Goal: Information Seeking & Learning: Check status

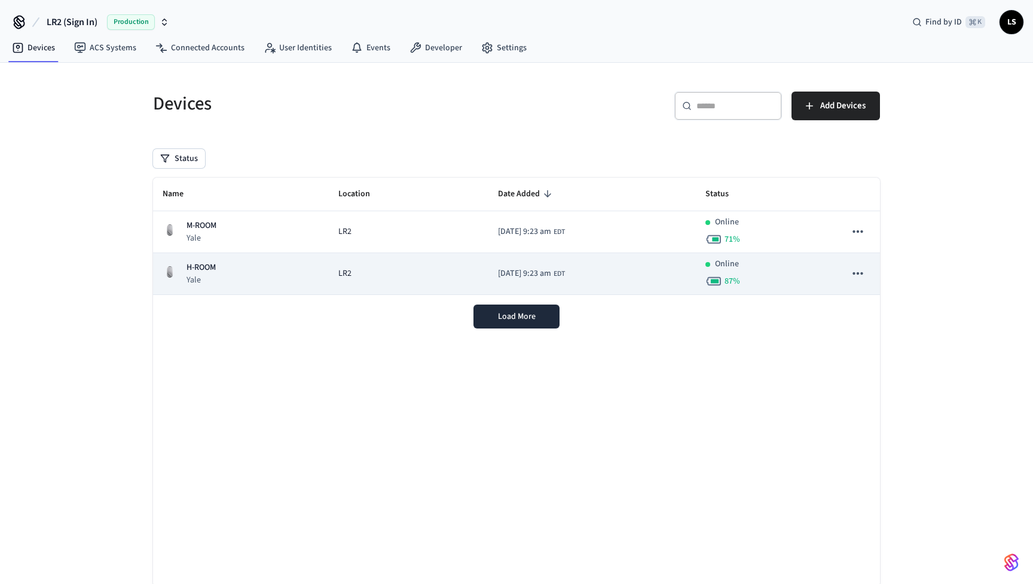
click at [395, 275] on div "LR2" at bounding box center [408, 273] width 141 height 13
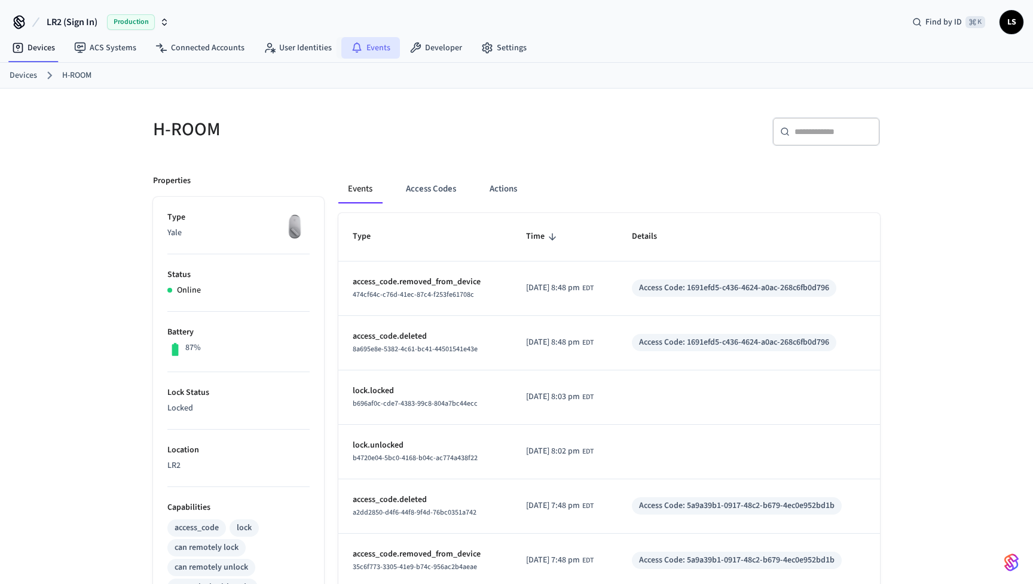
click at [380, 50] on link "Events" at bounding box center [370, 48] width 59 height 22
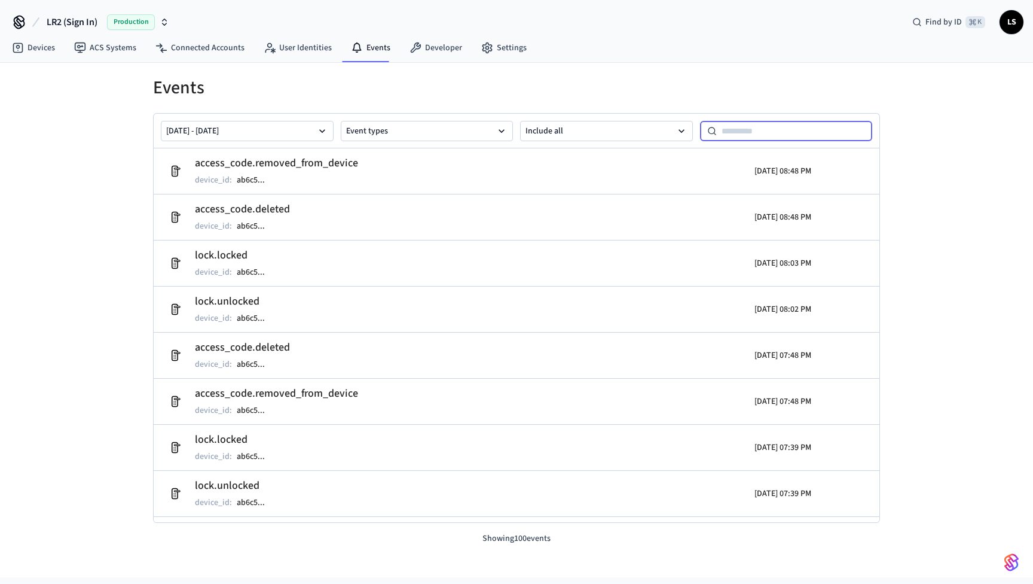
click at [737, 129] on input at bounding box center [795, 131] width 156 height 14
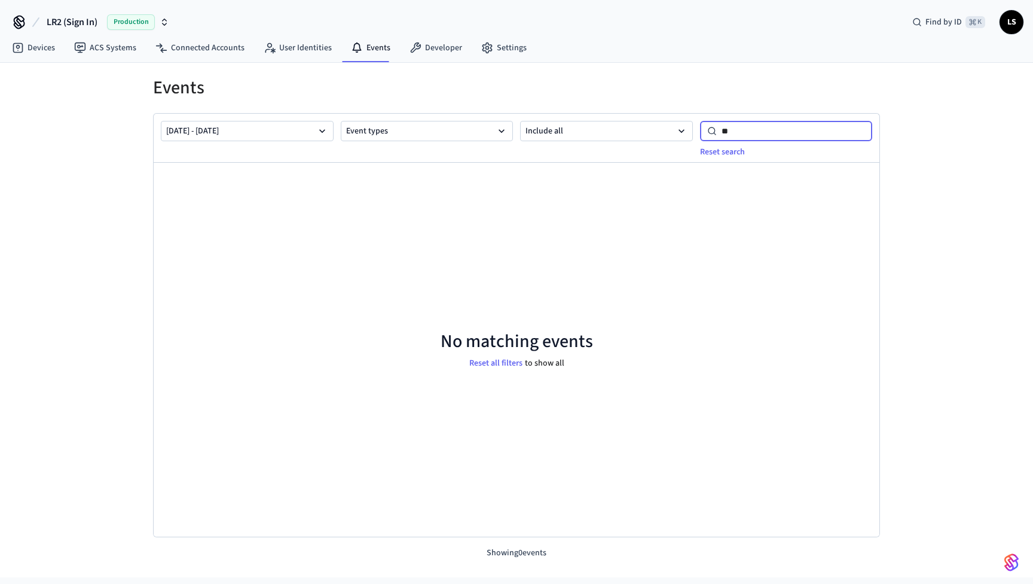
type input "*"
type input "*******"
click at [731, 155] on button "Reset search" at bounding box center [722, 151] width 59 height 19
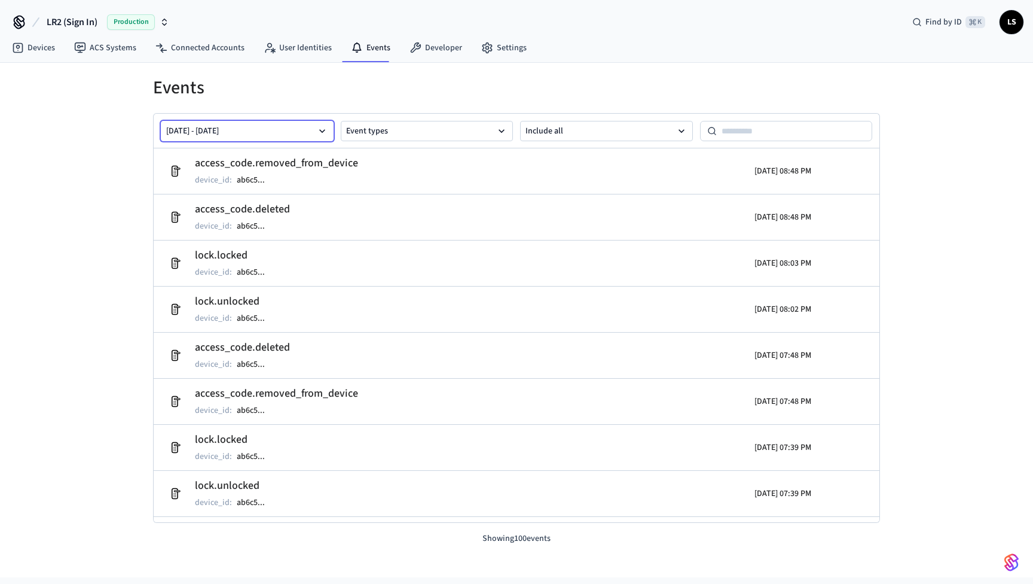
click at [323, 129] on icon "button" at bounding box center [322, 131] width 12 height 12
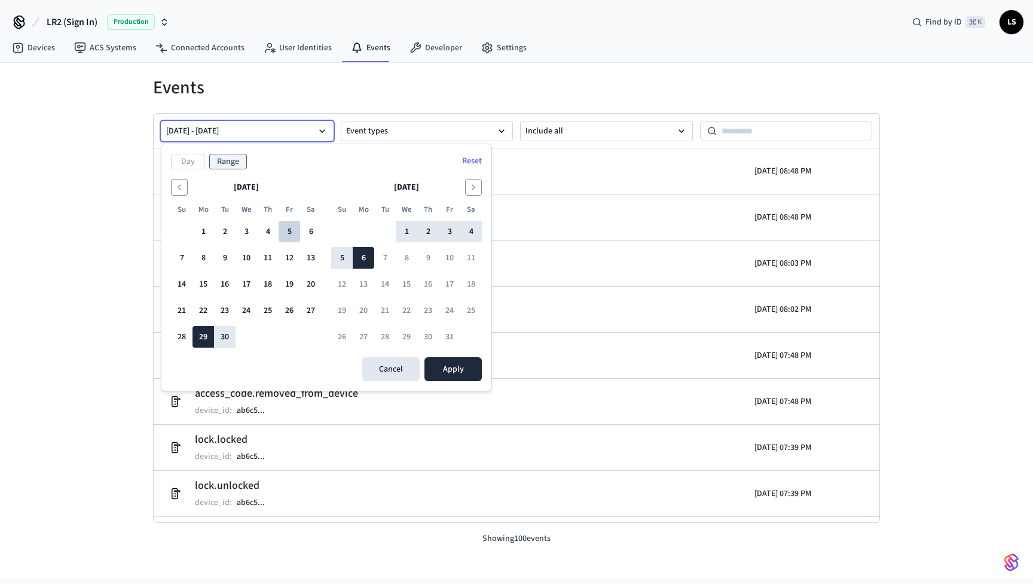
click at [288, 225] on button "5" at bounding box center [290, 232] width 22 height 22
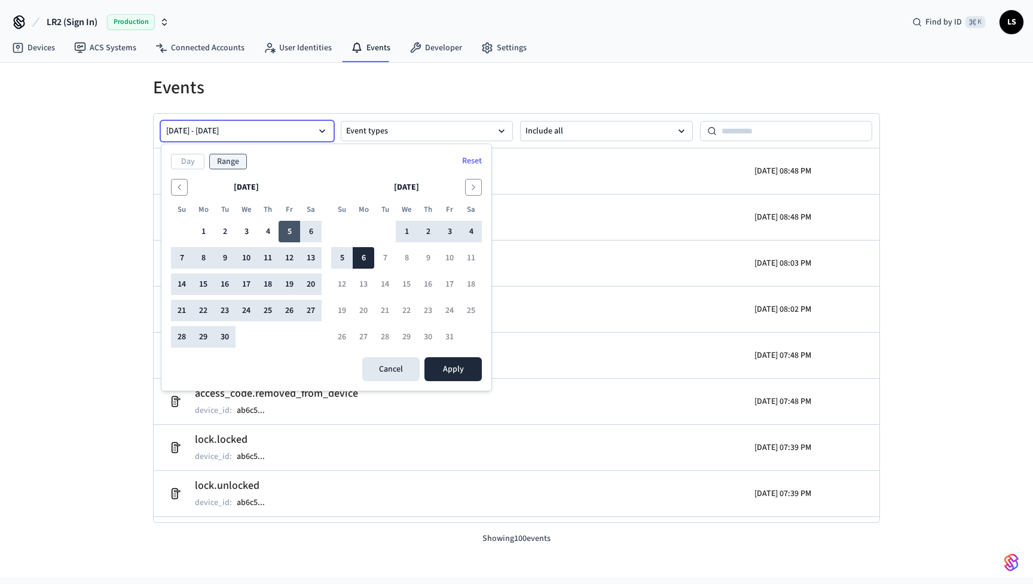
click at [288, 225] on button "5" at bounding box center [290, 232] width 22 height 22
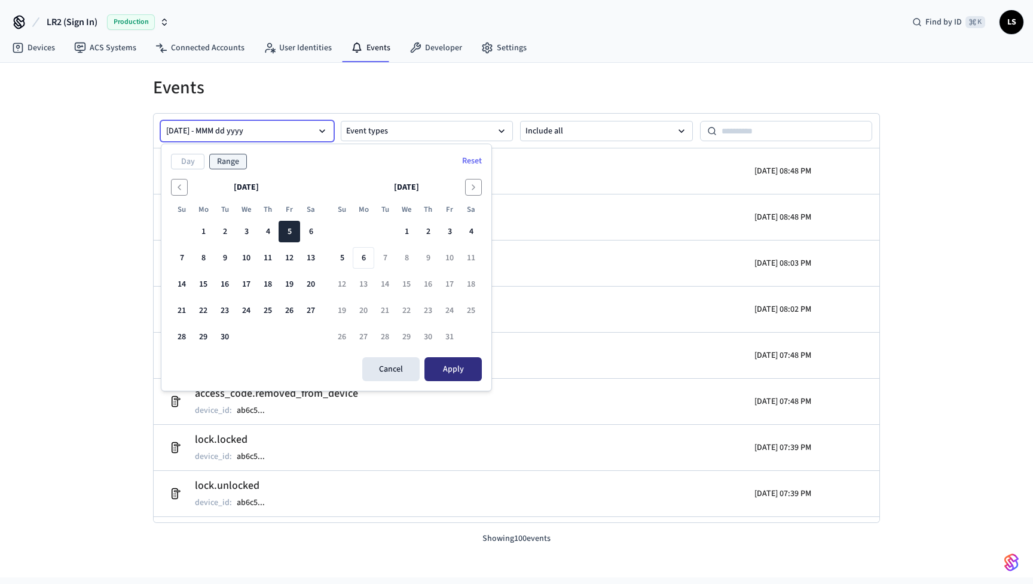
click at [448, 367] on button "Apply" at bounding box center [453, 369] width 57 height 24
click at [306, 227] on button "6" at bounding box center [311, 232] width 22 height 22
click at [290, 228] on button "5" at bounding box center [290, 232] width 22 height 22
click at [309, 227] on button "6" at bounding box center [311, 232] width 22 height 22
click at [294, 225] on button "5" at bounding box center [290, 232] width 22 height 22
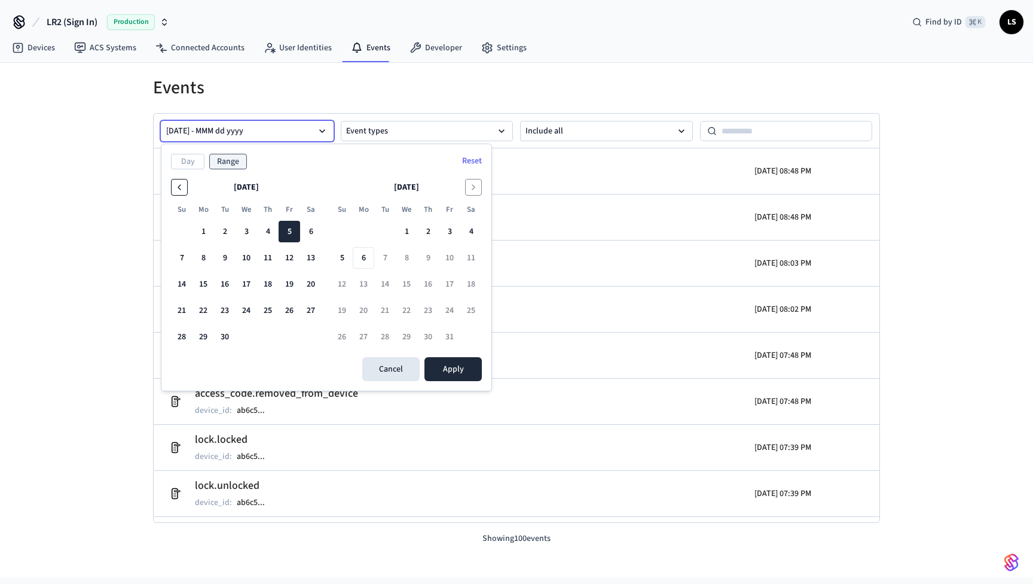
click at [175, 184] on icon "Go to the Previous Month" at bounding box center [180, 187] width 10 height 10
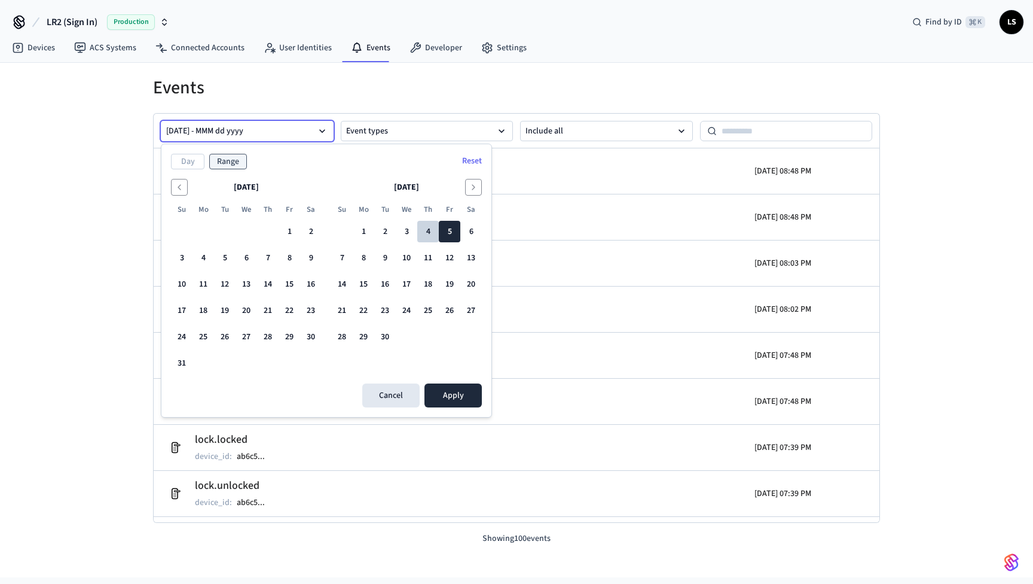
click at [435, 232] on button "4" at bounding box center [428, 232] width 22 height 22
click at [448, 227] on button "5" at bounding box center [450, 232] width 22 height 22
click at [191, 158] on button "Day" at bounding box center [187, 162] width 33 height 16
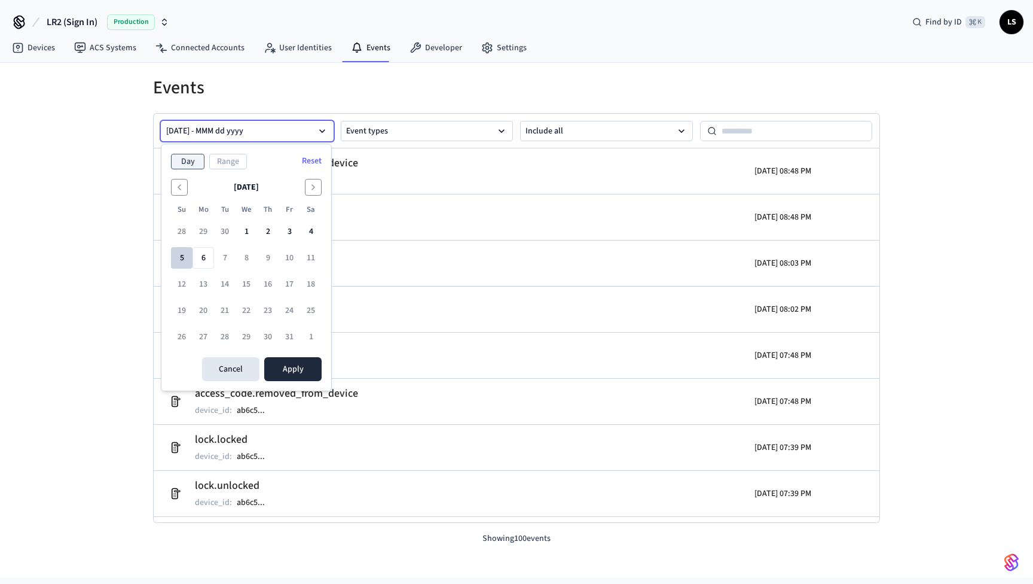
click at [181, 254] on button "5" at bounding box center [182, 258] width 22 height 22
click at [295, 372] on button "Apply" at bounding box center [292, 369] width 57 height 24
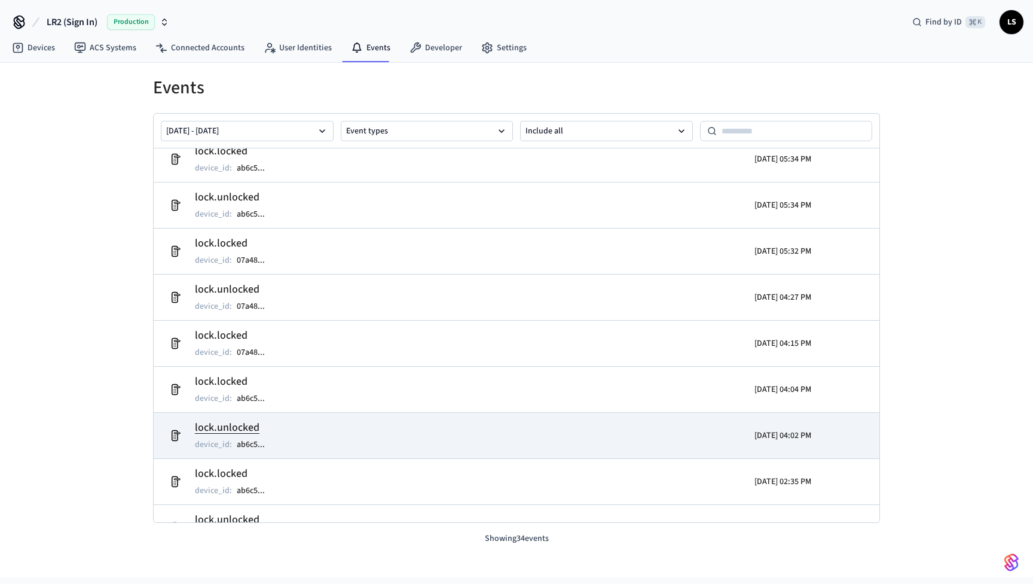
scroll to position [524, 0]
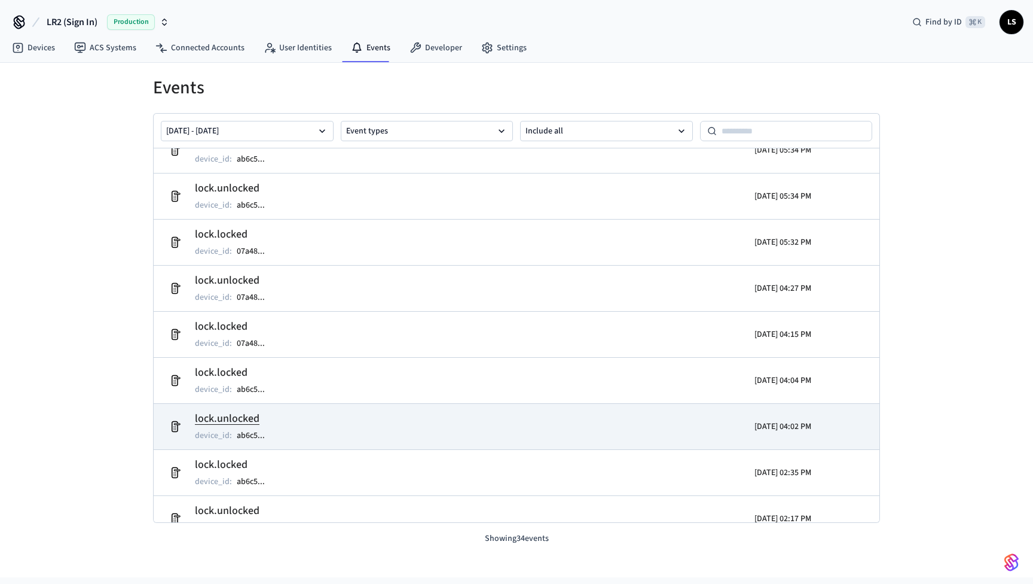
click at [223, 416] on h2 "lock.unlocked" at bounding box center [236, 418] width 82 height 17
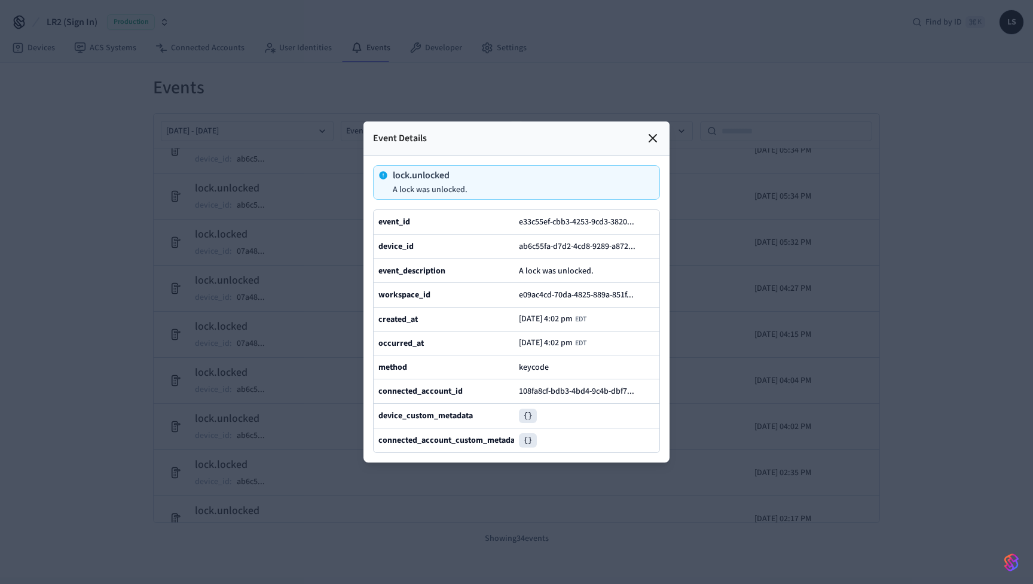
scroll to position [0, 0]
click at [530, 417] on pre "{}" at bounding box center [528, 415] width 18 height 14
click at [536, 389] on button "108fa8cf-bdb3-4bd4-9c4b-dbf7 ..." at bounding box center [582, 391] width 130 height 14
click at [533, 368] on span "keycode" at bounding box center [534, 367] width 30 height 12
click at [651, 139] on icon at bounding box center [652, 138] width 7 height 7
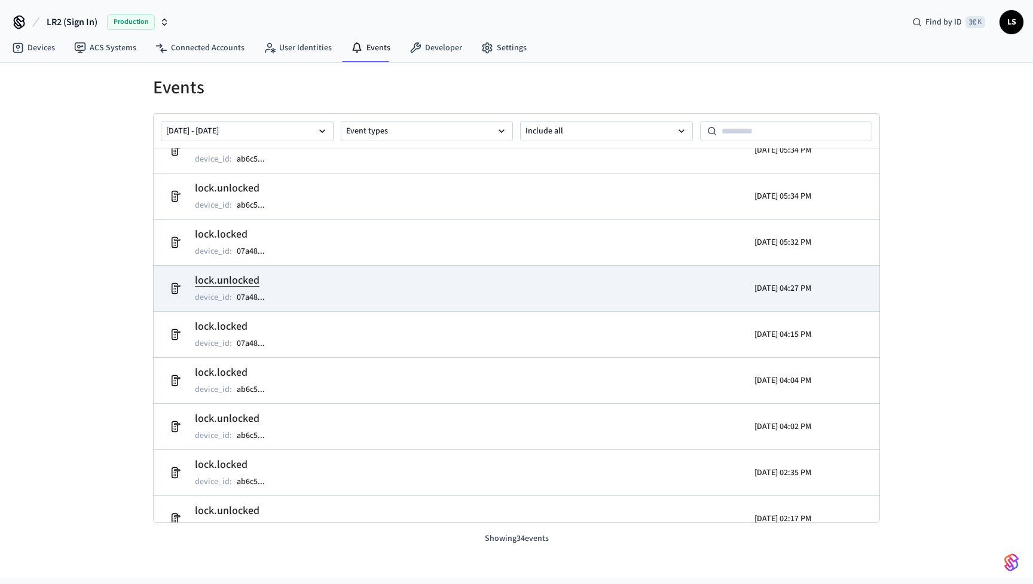
click at [242, 282] on h2 "lock.unlocked" at bounding box center [236, 280] width 82 height 17
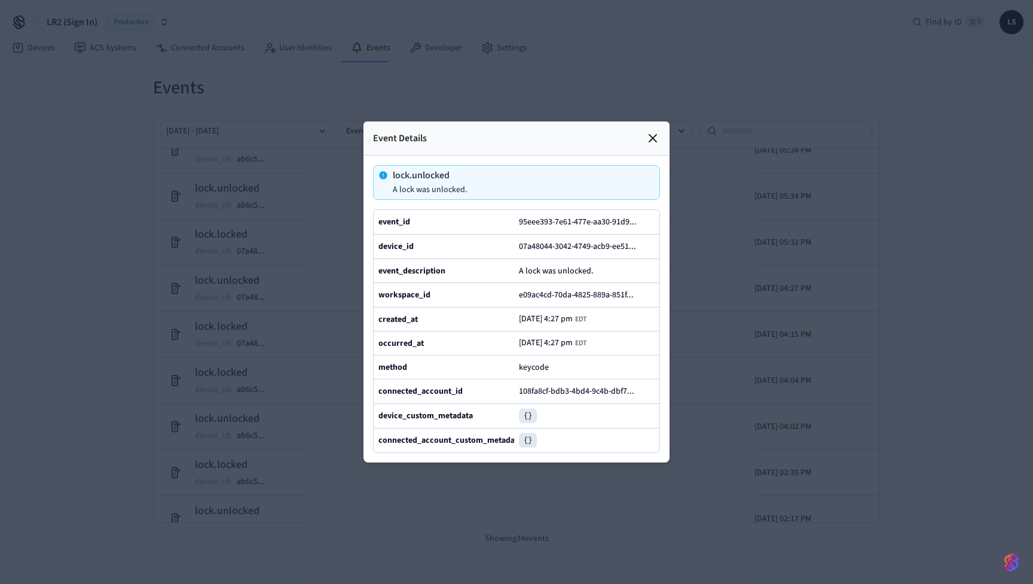
click at [322, 296] on div at bounding box center [516, 292] width 1033 height 584
click at [654, 136] on icon at bounding box center [653, 138] width 14 height 14
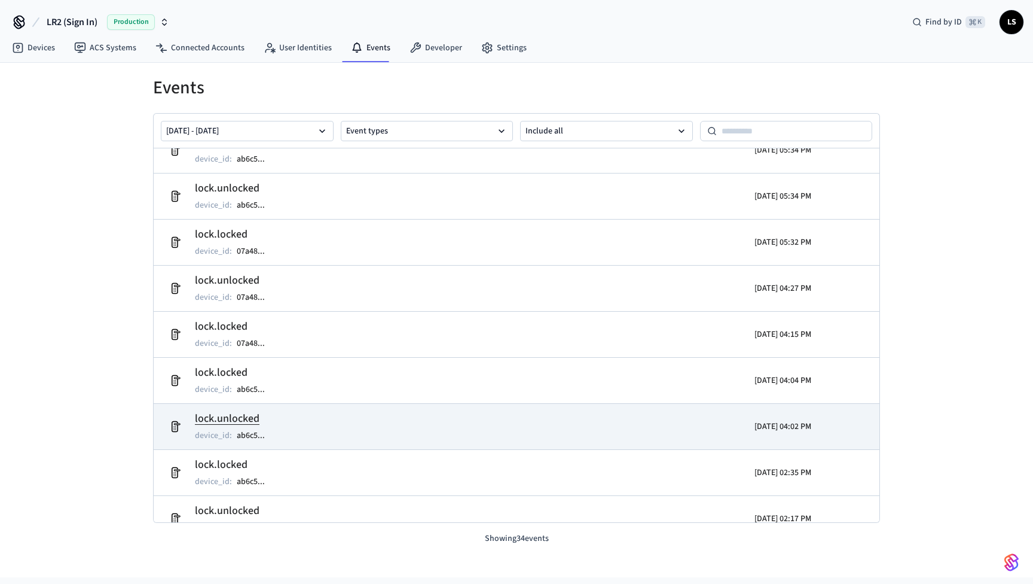
click at [228, 417] on h2 "lock.unlocked" at bounding box center [236, 418] width 82 height 17
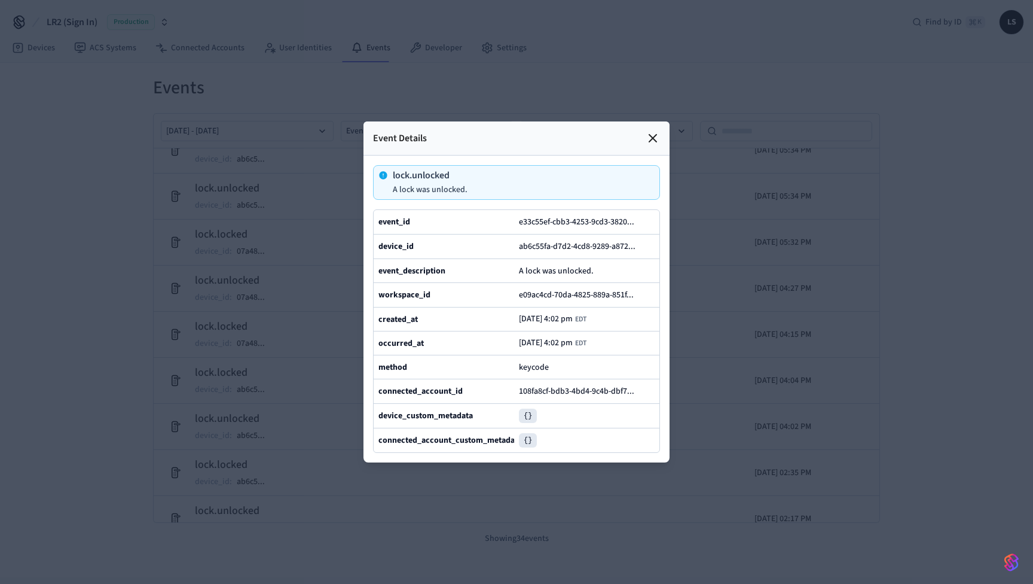
click at [657, 135] on icon at bounding box center [653, 138] width 14 height 14
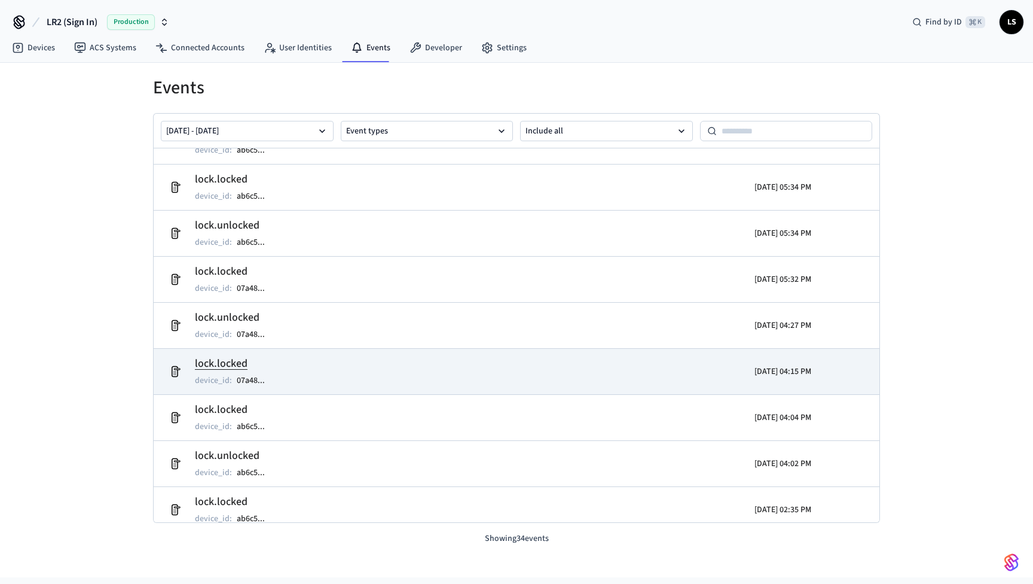
scroll to position [486, 0]
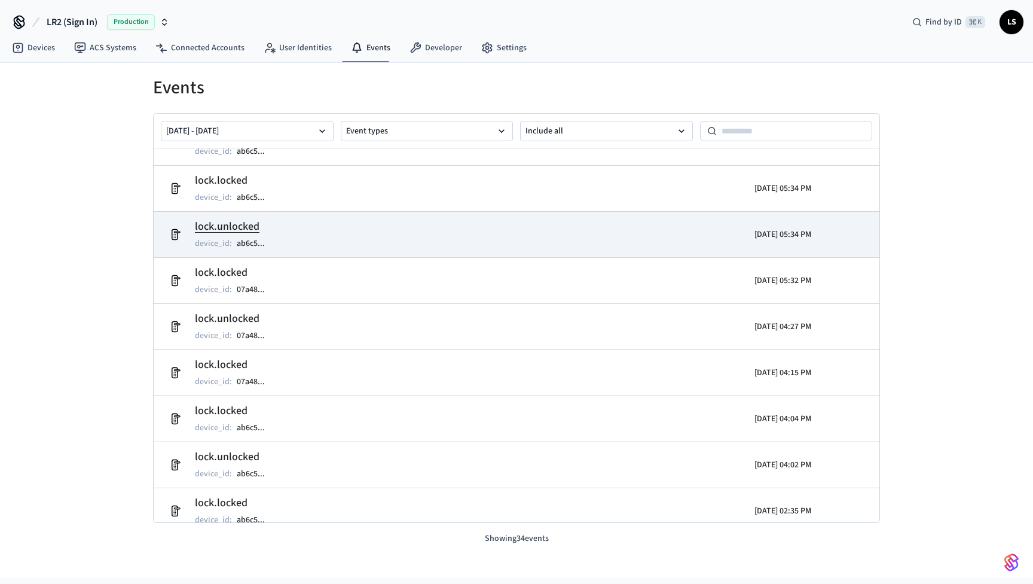
click at [243, 227] on h2 "lock.unlocked" at bounding box center [236, 226] width 82 height 17
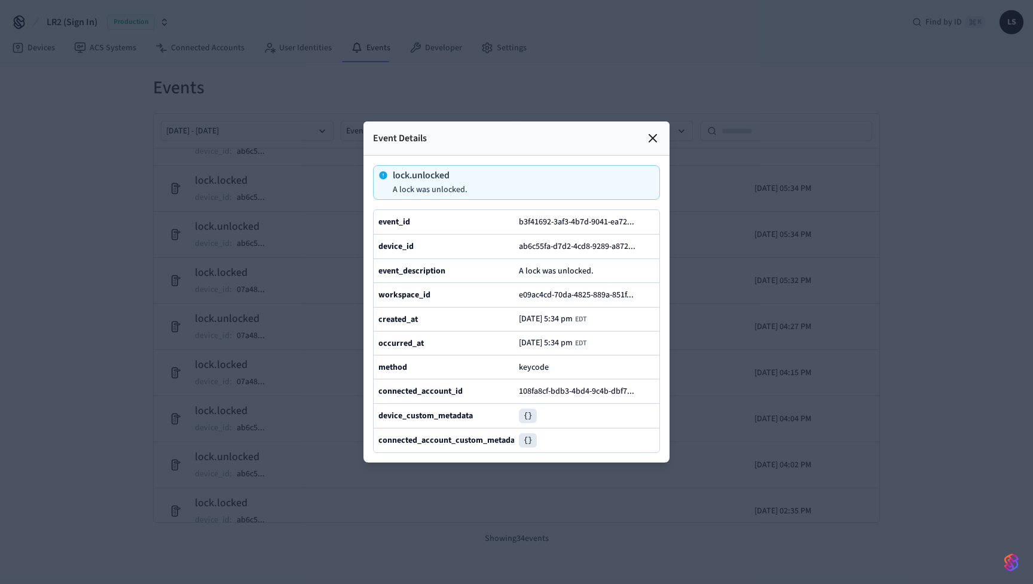
click at [652, 136] on icon at bounding box center [653, 138] width 14 height 14
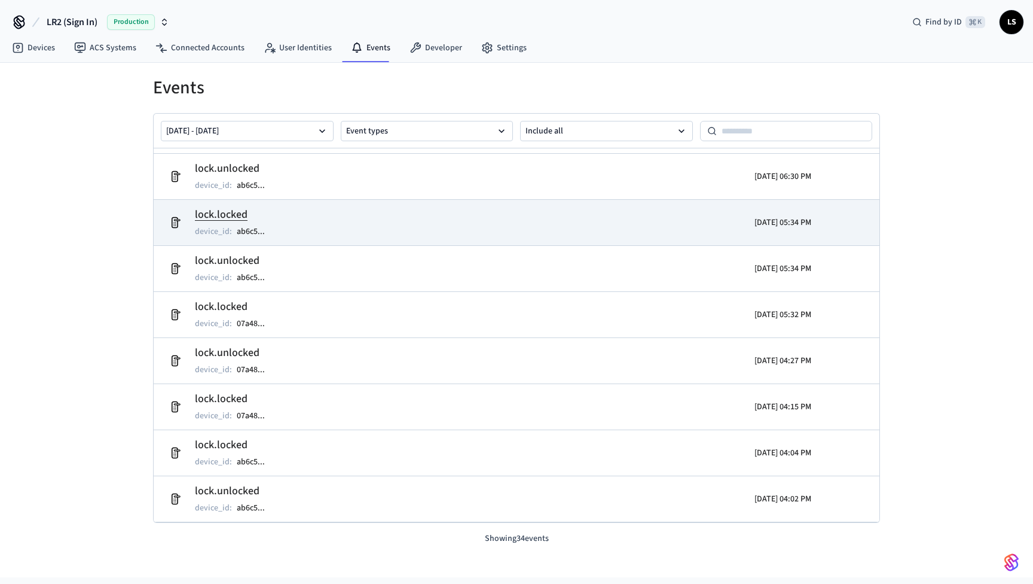
scroll to position [443, 0]
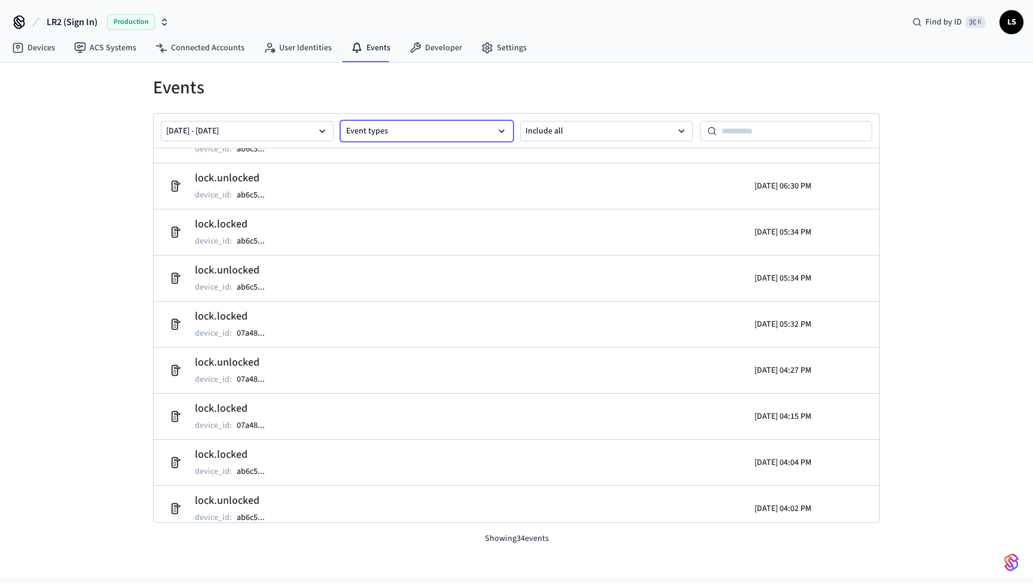
click at [485, 128] on button "Event types" at bounding box center [427, 131] width 173 height 20
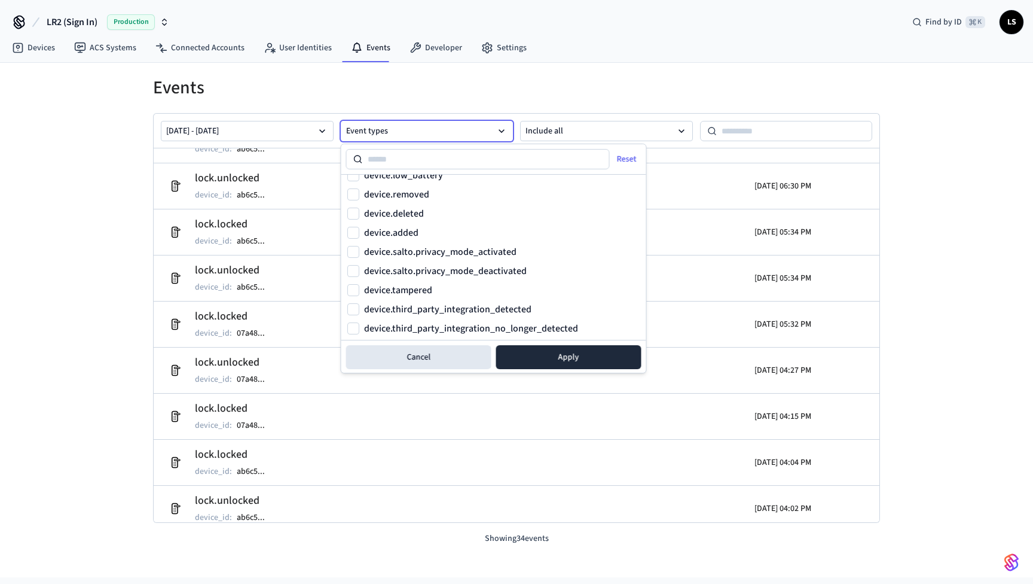
scroll to position [204, 0]
click at [532, 87] on h1 "Events" at bounding box center [516, 88] width 727 height 22
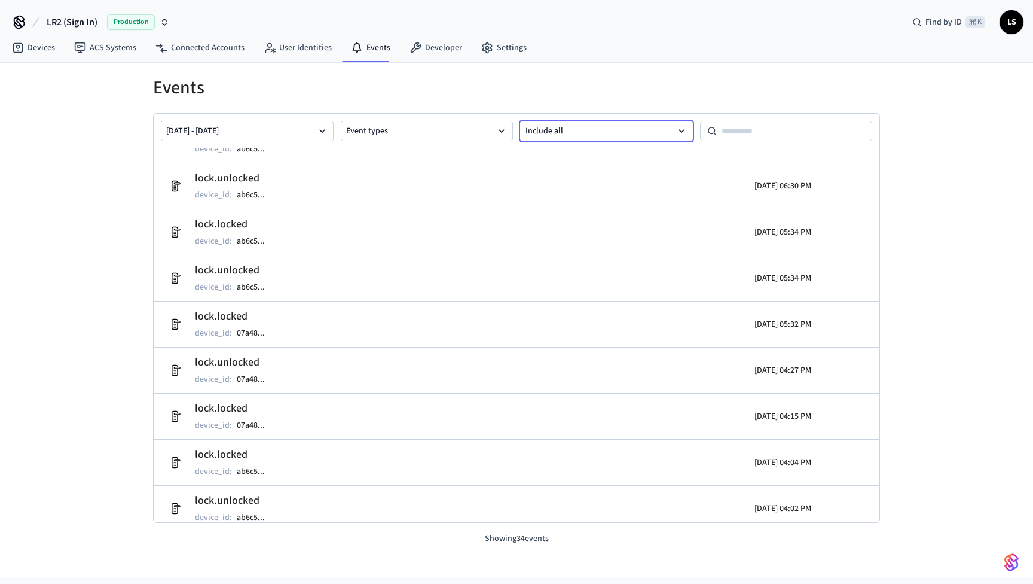
click at [545, 132] on button "Include all" at bounding box center [606, 131] width 173 height 20
click at [557, 83] on h1 "Events" at bounding box center [516, 88] width 727 height 22
click at [429, 45] on link "Developer" at bounding box center [436, 48] width 72 height 22
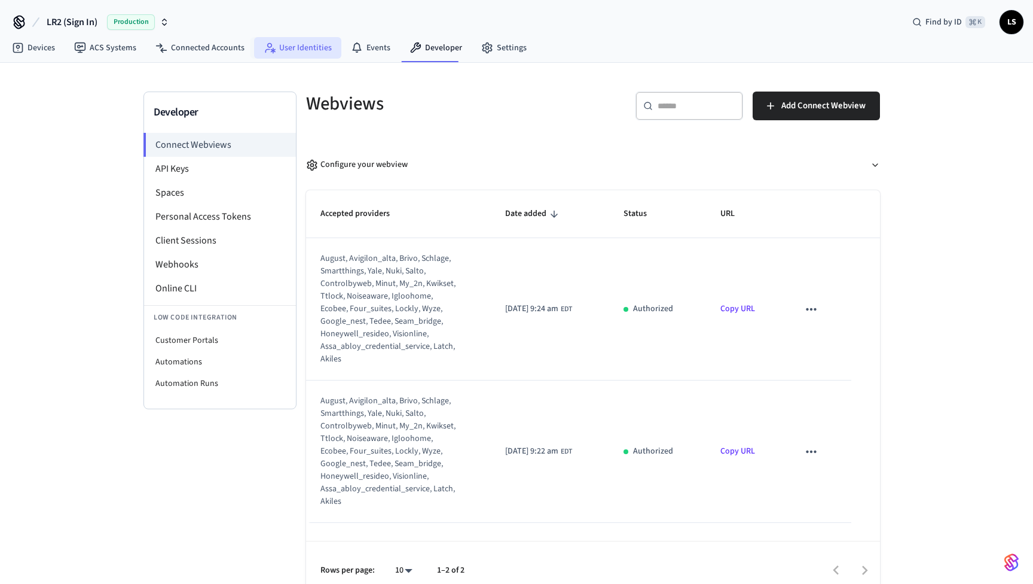
click at [301, 48] on link "User Identities" at bounding box center [297, 48] width 87 height 22
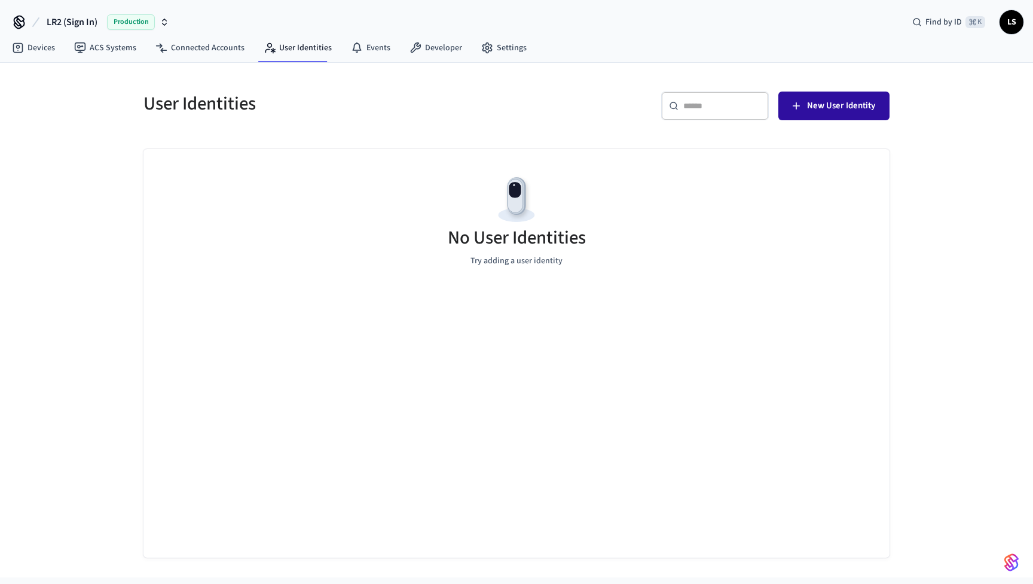
click at [815, 107] on span "New User Identity" at bounding box center [841, 106] width 68 height 16
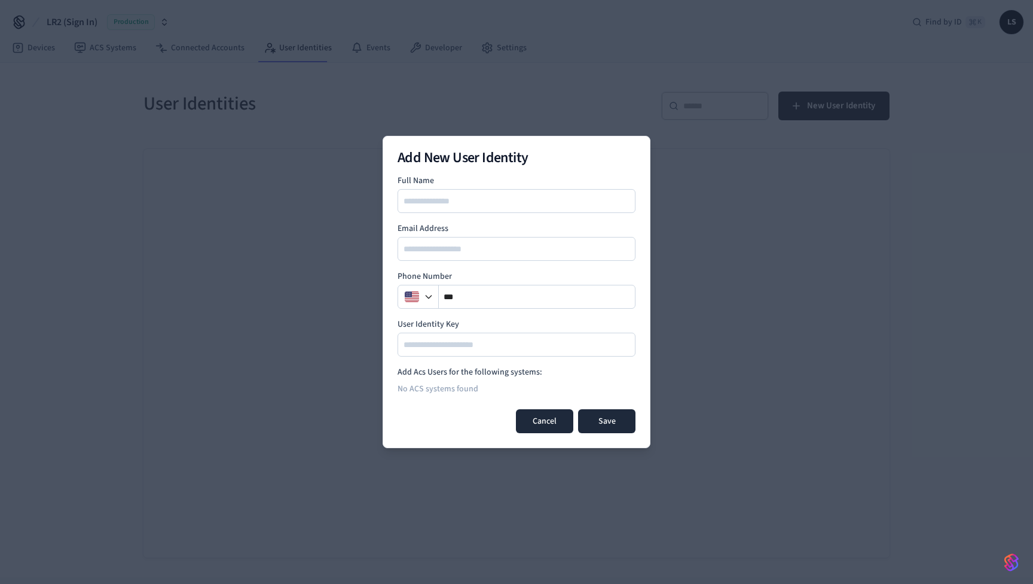
click at [538, 419] on button "Cancel" at bounding box center [544, 421] width 57 height 24
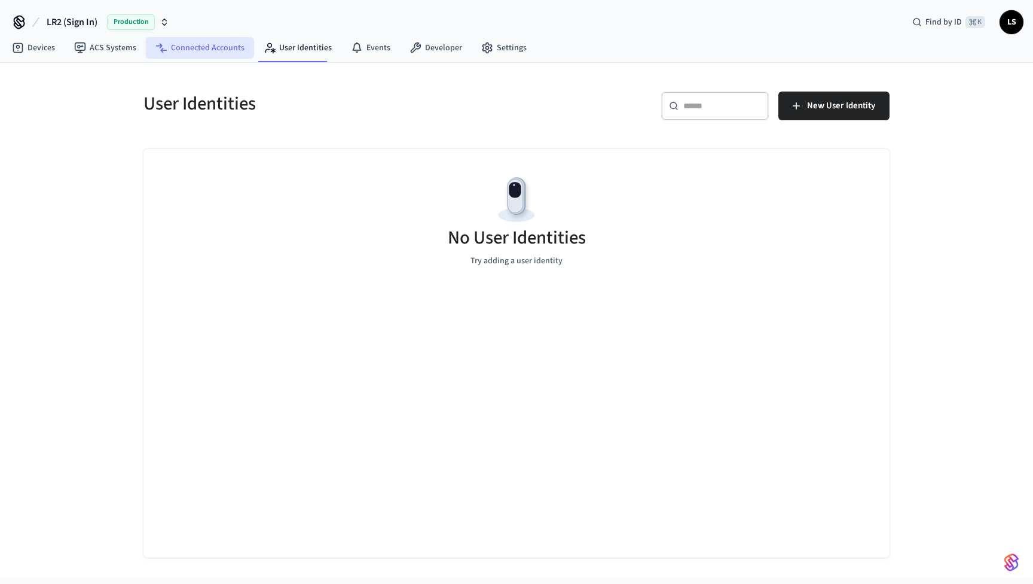
click at [184, 53] on link "Connected Accounts" at bounding box center [200, 48] width 108 height 22
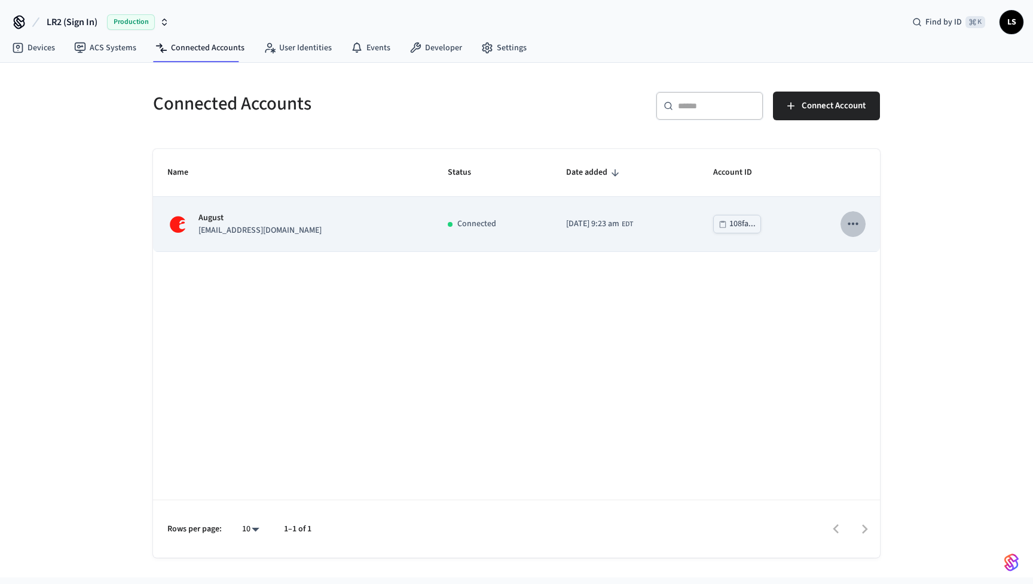
click at [856, 224] on icon "sticky table" at bounding box center [853, 223] width 10 height 2
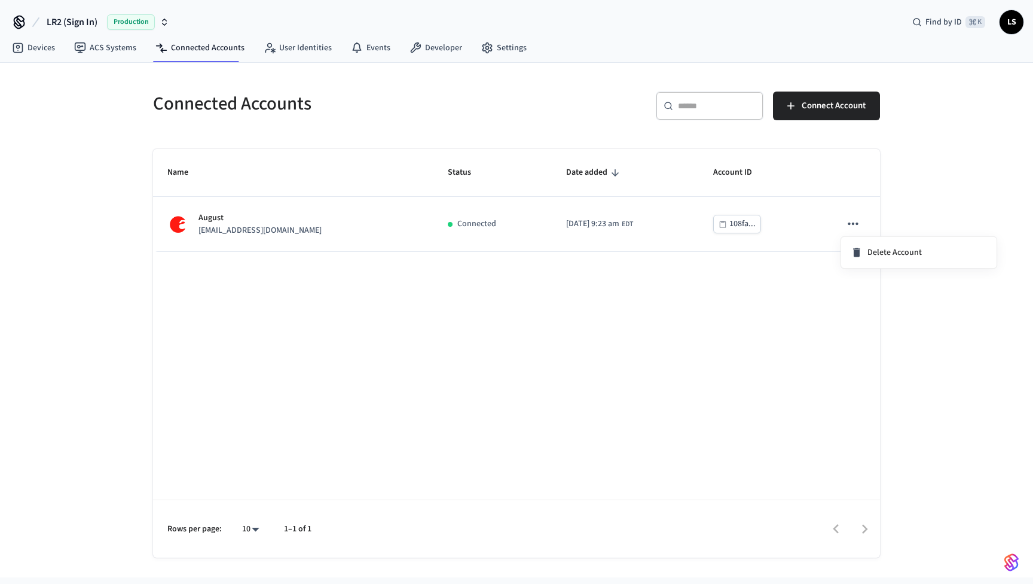
click at [754, 274] on div at bounding box center [516, 292] width 1033 height 584
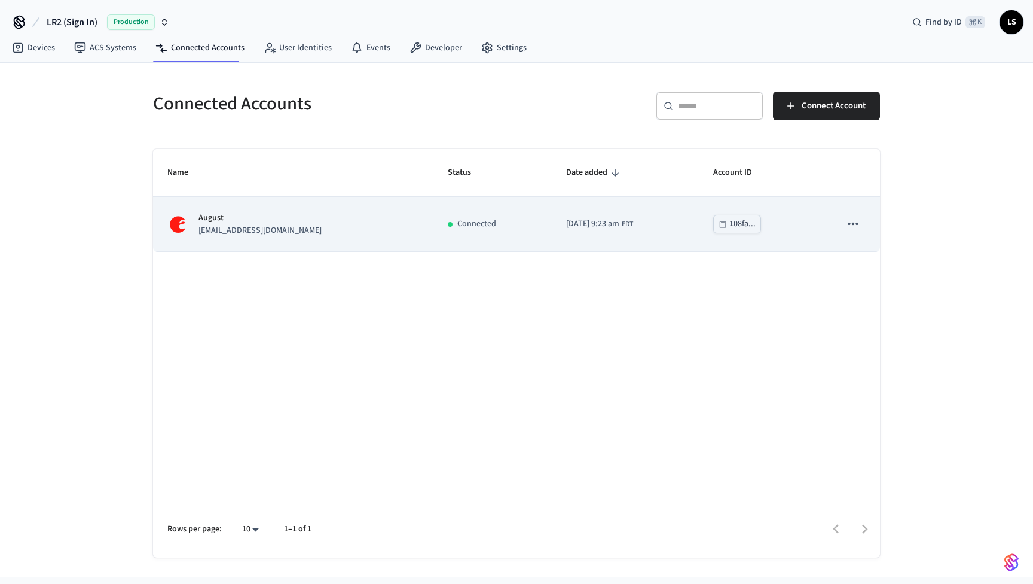
click at [246, 228] on p "[EMAIL_ADDRESS][DOMAIN_NAME]" at bounding box center [260, 230] width 123 height 13
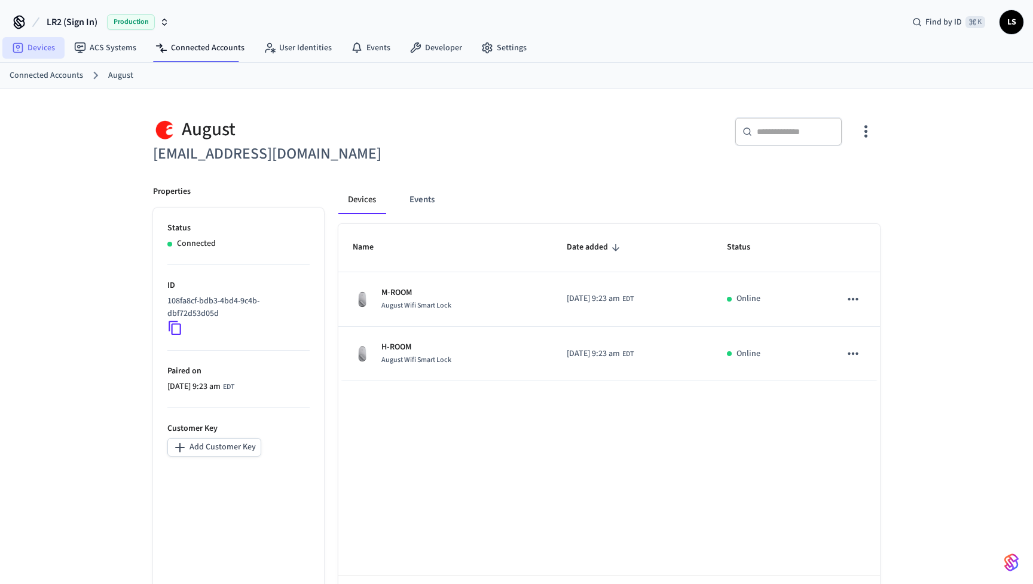
click at [39, 47] on link "Devices" at bounding box center [33, 48] width 62 height 22
